Goal: Task Accomplishment & Management: Use online tool/utility

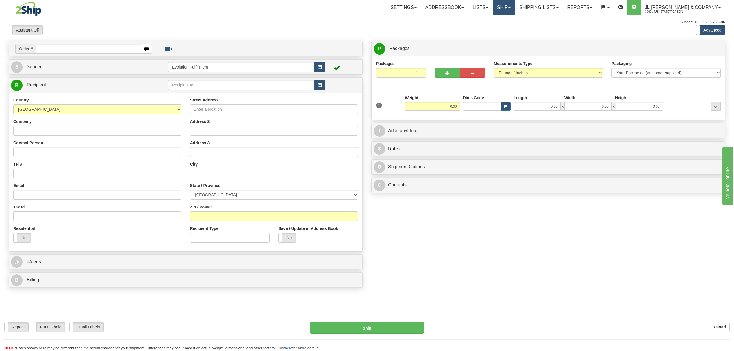
click at [515, 11] on link "Ship" at bounding box center [504, 7] width 22 height 14
click at [509, 28] on span "OnHold / Order Queue" at bounding box center [488, 27] width 41 height 5
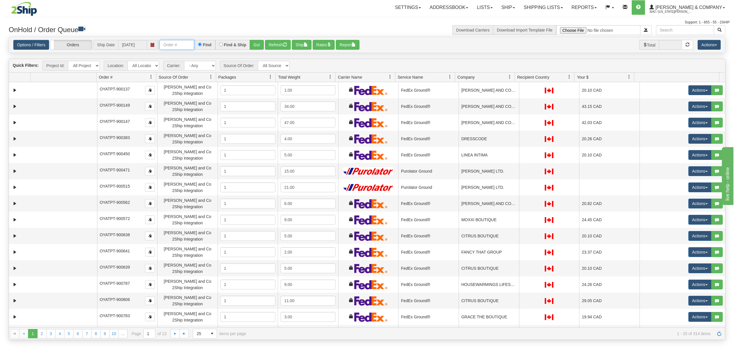
click at [173, 46] on input "text" at bounding box center [177, 45] width 35 height 10
type input "OYATPT-903195"
click at [261, 44] on button "Go!" at bounding box center [257, 45] width 14 height 10
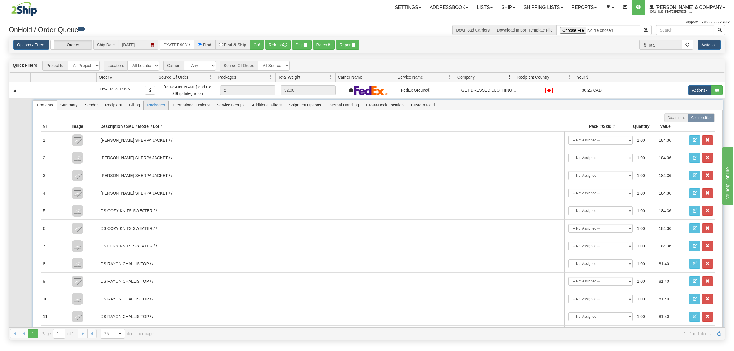
click at [153, 106] on span "Packages" at bounding box center [156, 104] width 25 height 9
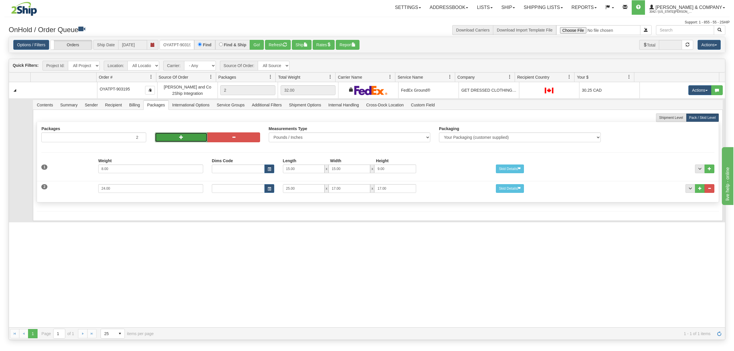
click at [171, 137] on button "button" at bounding box center [181, 137] width 53 height 10
type input "4"
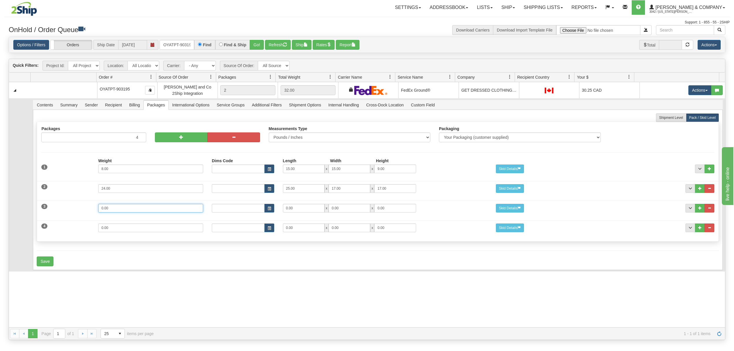
drag, startPoint x: 133, startPoint y: 210, endPoint x: 65, endPoint y: 211, distance: 68.2
click at [65, 211] on div "3 Weight 0.00 Dims Code Length Width Height 0.00 x 0.00 x" at bounding box center [377, 207] width 681 height 19
type input "18"
type input "25"
type input "17"
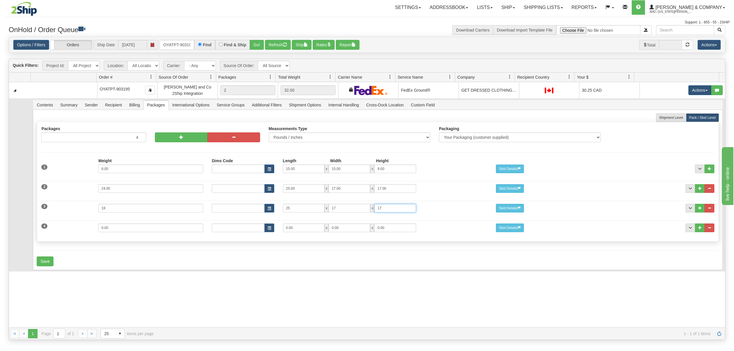
type input "17"
drag, startPoint x: 114, startPoint y: 228, endPoint x: 77, endPoint y: 231, distance: 37.7
click at [77, 231] on div "4 Weight 0.00 Dims Code Length Width Height 0.00 x 0.00 x" at bounding box center [377, 226] width 681 height 19
type input "4"
type input "15"
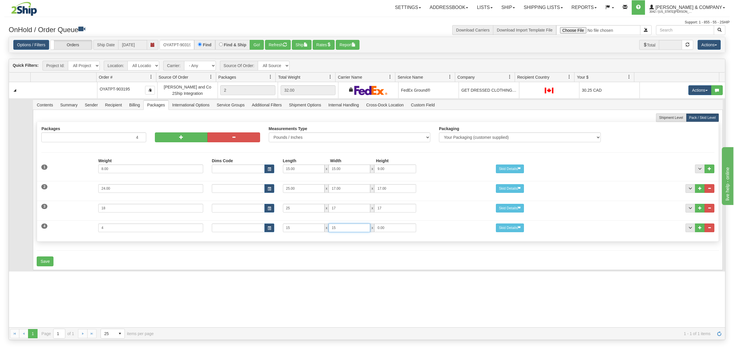
type input "15"
type input "9"
click at [44, 264] on button "Save" at bounding box center [45, 261] width 17 height 10
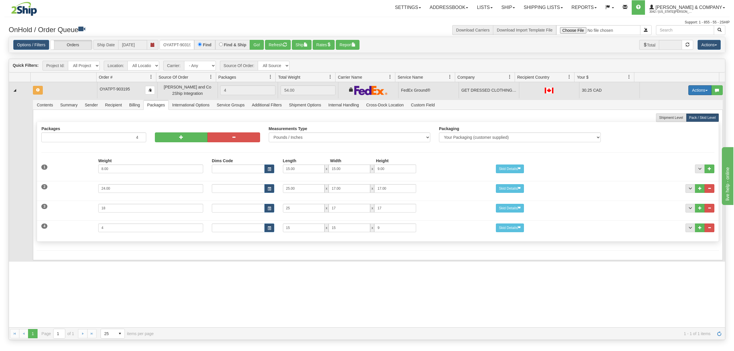
click at [688, 90] on button "Actions" at bounding box center [699, 90] width 23 height 10
click at [675, 111] on span "Refresh Rates" at bounding box center [686, 108] width 30 height 5
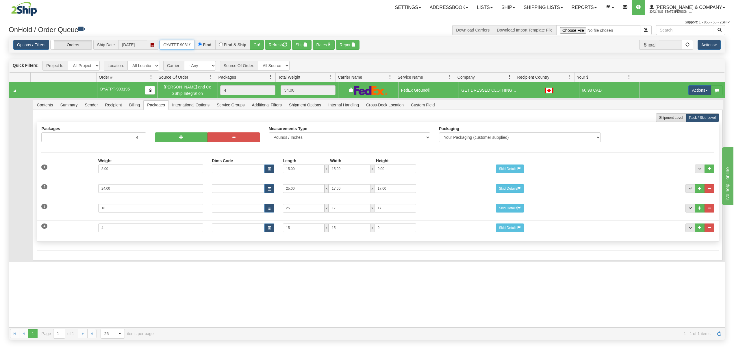
click at [180, 44] on input "OYATPT-903195" at bounding box center [177, 45] width 35 height 10
type input "OYATPT-903273"
click at [264, 45] on button "Go!" at bounding box center [257, 45] width 14 height 10
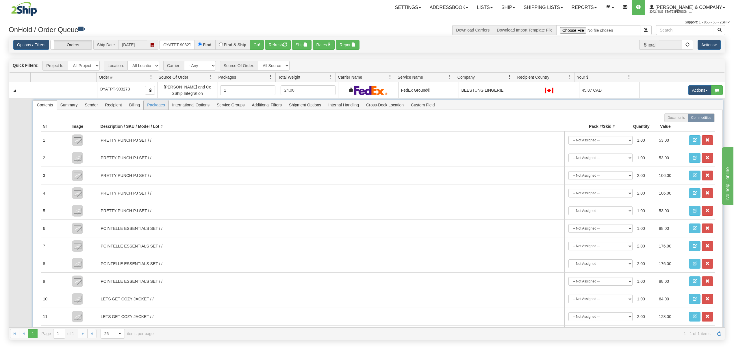
click at [157, 106] on span "Packages" at bounding box center [156, 104] width 25 height 9
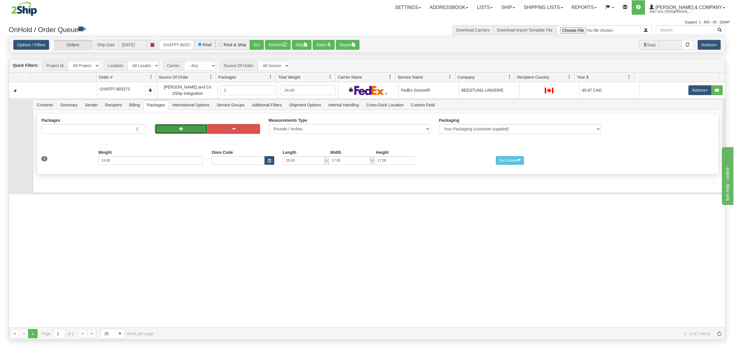
click at [184, 129] on button "button" at bounding box center [181, 129] width 53 height 10
radio input "true"
type input "2"
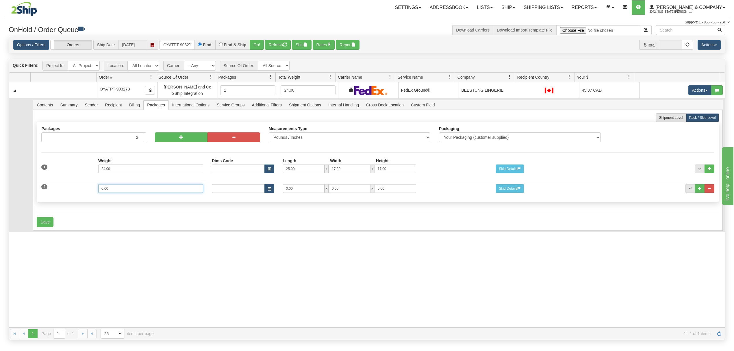
drag, startPoint x: 129, startPoint y: 192, endPoint x: 83, endPoint y: 192, distance: 46.8
click at [83, 192] on div "2 Weight 0.00 Dims Code Length Width Height 0.00 x 0.00 x" at bounding box center [377, 187] width 681 height 19
type input "8"
type input "15"
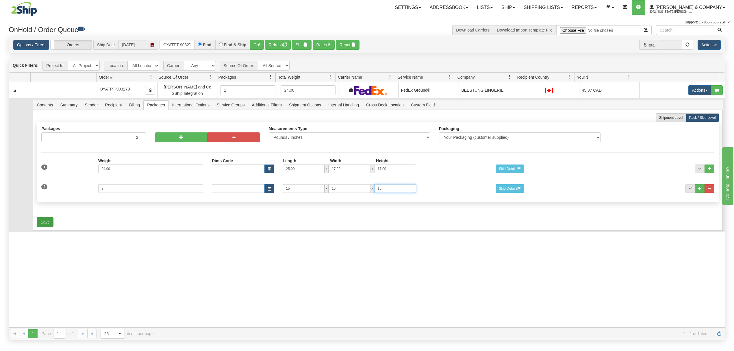
type input "15"
click at [40, 222] on button "Save" at bounding box center [45, 222] width 17 height 10
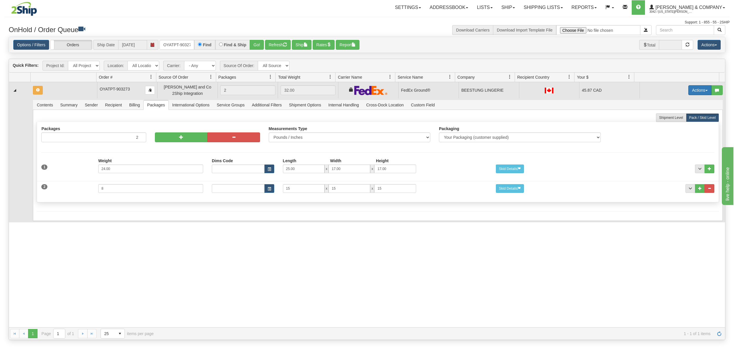
click at [688, 93] on button "Actions" at bounding box center [699, 90] width 23 height 10
click at [672, 116] on span "Rate All Services" at bounding box center [688, 116] width 35 height 5
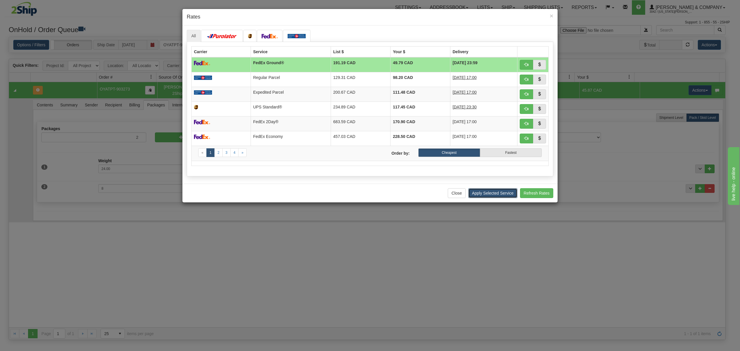
click at [487, 192] on button "Apply Selected Service" at bounding box center [492, 193] width 49 height 10
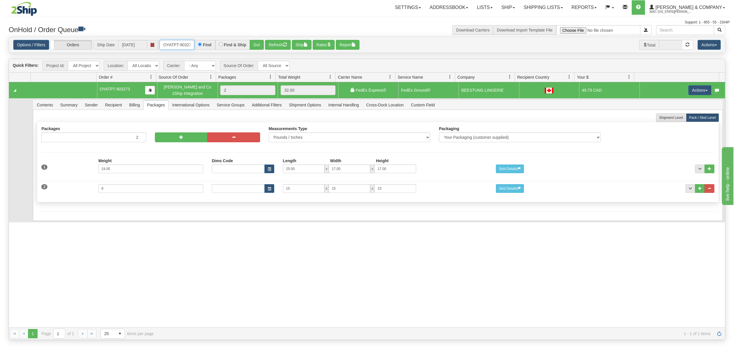
click at [176, 47] on input "OYATPT-903273" at bounding box center [177, 45] width 35 height 10
click at [176, 46] on input "OYATPT-903273" at bounding box center [177, 45] width 35 height 10
type input "OYATPT-903182"
click at [260, 43] on button "Go!" at bounding box center [257, 45] width 14 height 10
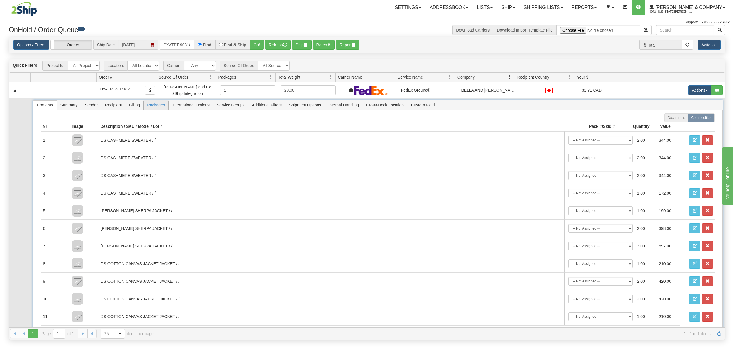
click at [162, 105] on span "Packages" at bounding box center [156, 104] width 25 height 9
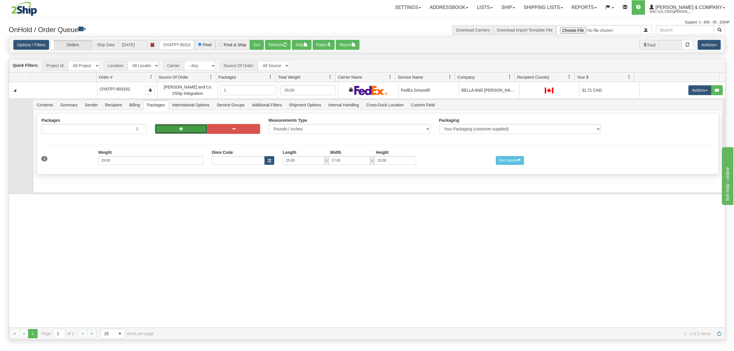
click at [161, 129] on button "button" at bounding box center [181, 129] width 53 height 10
radio input "true"
type input "2"
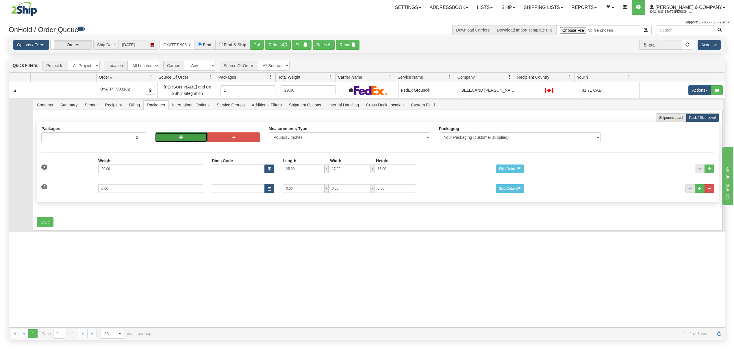
click at [165, 142] on button "button" at bounding box center [181, 137] width 53 height 10
type input "3"
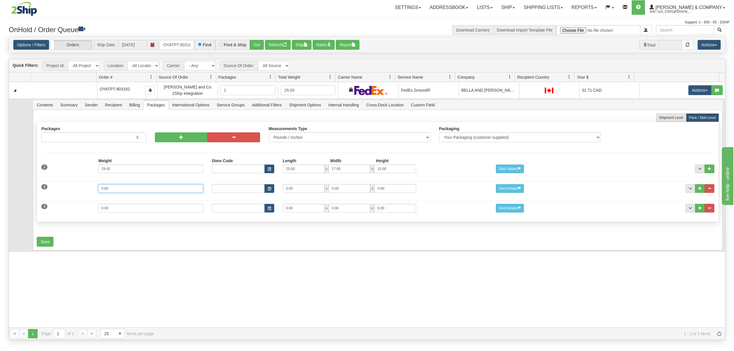
drag, startPoint x: 125, startPoint y: 192, endPoint x: 67, endPoint y: 192, distance: 57.8
click at [67, 192] on div "2 Weight 0.00 Dims Code Length Width Height 0.00 x 0.00 x" at bounding box center [377, 187] width 681 height 19
type input "7"
type input "15"
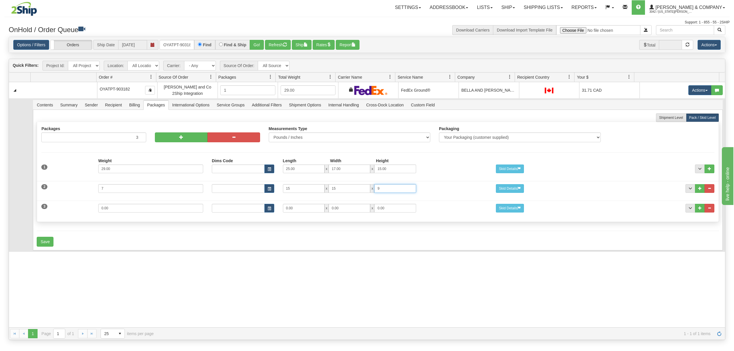
type input "9"
drag, startPoint x: 118, startPoint y: 208, endPoint x: 74, endPoint y: 210, distance: 44.0
click at [74, 210] on div "3 Weight 0.00 Dims Code Length Width Height 0.00 x 0.00 x" at bounding box center [377, 207] width 681 height 19
type input "4"
type input "14"
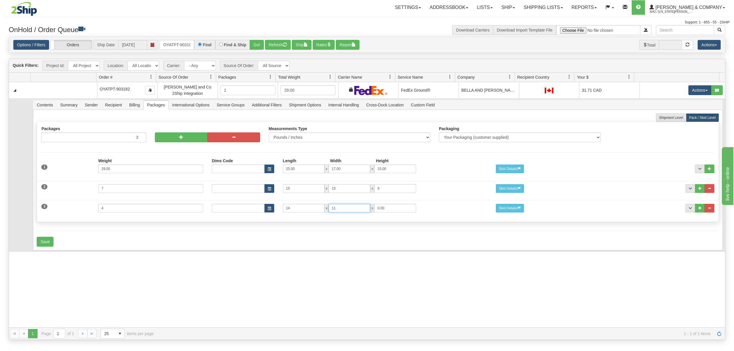
type input "11"
type input "7"
click at [48, 243] on button "Save" at bounding box center [45, 242] width 17 height 10
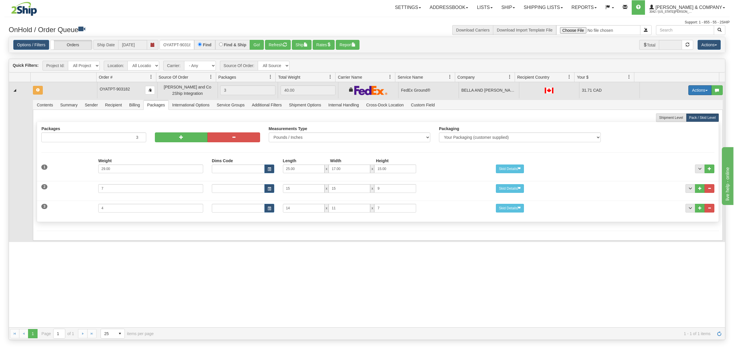
click at [691, 94] on button "Actions" at bounding box center [699, 90] width 23 height 10
click at [678, 110] on span "Refresh Rates" at bounding box center [686, 108] width 30 height 5
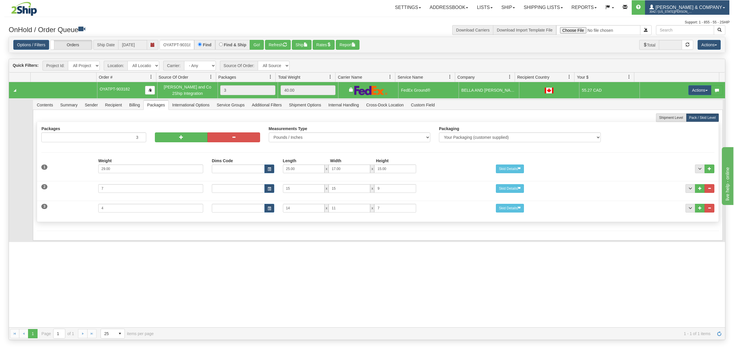
click at [693, 13] on span "3042 / [US_STATE][PERSON_NAME]" at bounding box center [670, 12] width 43 height 6
click at [692, 34] on span "LOG OUT" at bounding box center [691, 35] width 18 height 5
